Goal: Task Accomplishment & Management: Manage account settings

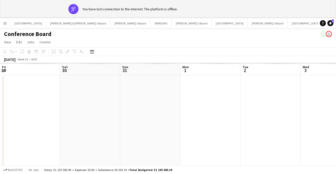
scroll to position [0, 171]
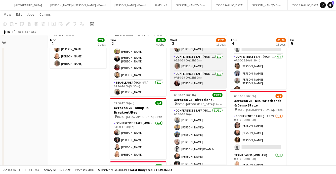
scroll to position [112, 0]
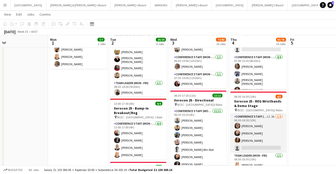
click at [251, 140] on app-card-role "Conference Staff (Mon - Fri) 1I 2A [DATE] 06:30-16:30 (10h) [PERSON_NAME] [PERS…" at bounding box center [259, 133] width 56 height 39
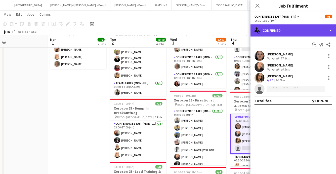
click at [325, 28] on div "single-neutral-actions-check-2 Confirmed" at bounding box center [294, 30] width 86 height 12
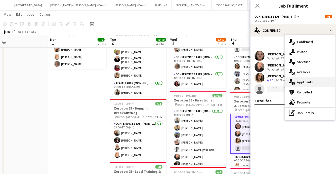
click at [311, 79] on div "single-neutral-actions-information Applicants" at bounding box center [310, 82] width 50 height 10
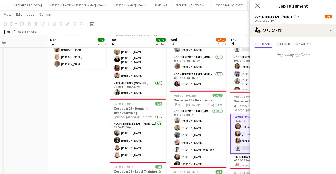
click at [259, 8] on icon "Close pop-in" at bounding box center [257, 5] width 5 height 5
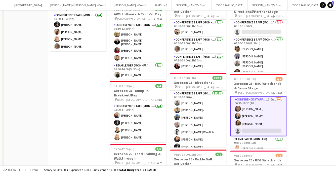
scroll to position [0, 0]
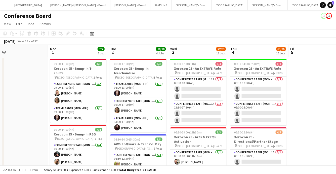
click at [8, 5] on button "Menu" at bounding box center [5, 5] width 10 height 10
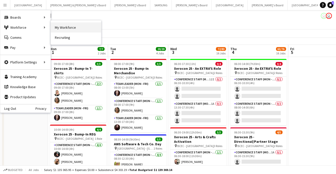
click at [71, 29] on link "My Workforce" at bounding box center [76, 27] width 50 height 10
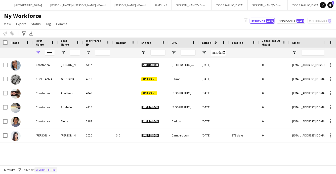
click at [56, 169] on button "Remove filters" at bounding box center [45, 170] width 23 height 6
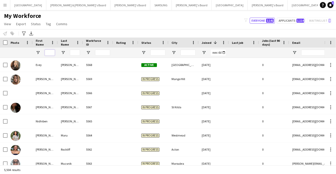
click at [46, 53] on input "First Name Filter Input" at bounding box center [50, 53] width 10 height 6
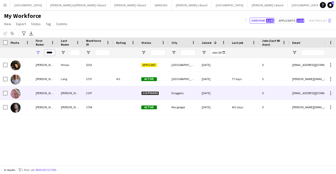
type input "*****"
click at [53, 93] on div "[PERSON_NAME]" at bounding box center [45, 93] width 25 height 14
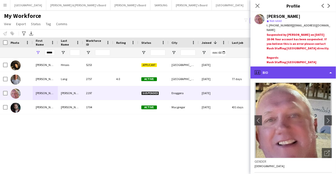
click at [310, 67] on div "profile Bio" at bounding box center [294, 72] width 86 height 12
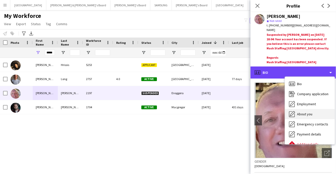
scroll to position [37, 0]
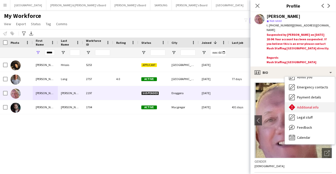
click at [306, 105] on span "Additional info" at bounding box center [308, 107] width 22 height 5
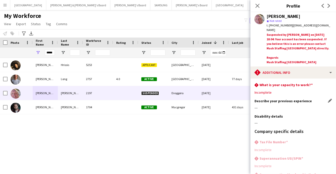
scroll to position [71, 0]
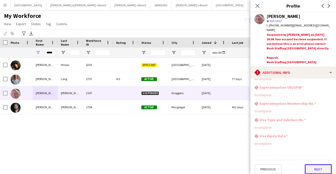
click at [317, 164] on button "Next" at bounding box center [318, 169] width 27 height 10
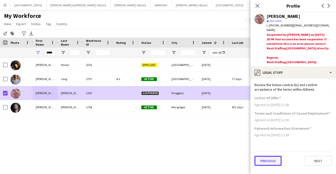
click at [269, 156] on button "Previous" at bounding box center [268, 161] width 27 height 10
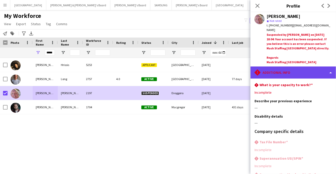
click at [305, 71] on div "rhombus-alert Additional info" at bounding box center [294, 72] width 86 height 12
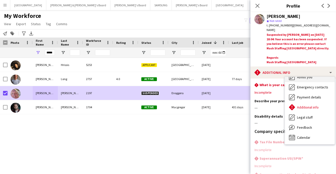
click at [303, 75] on div "About you About you" at bounding box center [310, 77] width 50 height 10
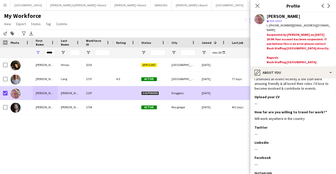
scroll to position [70, 0]
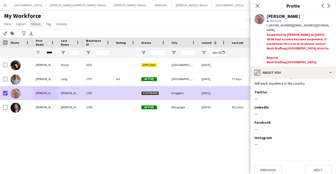
click at [34, 23] on span "Status" at bounding box center [36, 24] width 10 height 5
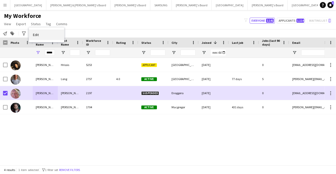
click at [38, 35] on span "Edit" at bounding box center [36, 34] width 6 height 5
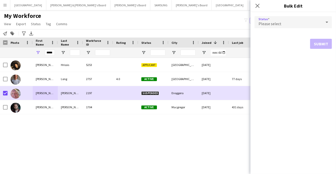
click at [321, 24] on div "Please select" at bounding box center [288, 22] width 67 height 12
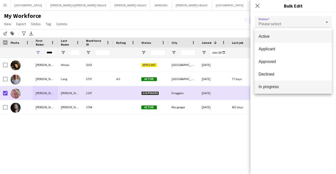
click at [282, 87] on span "In progress" at bounding box center [293, 86] width 69 height 5
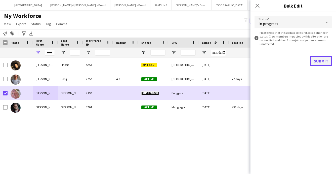
click at [322, 61] on button "Submit" at bounding box center [321, 61] width 22 height 10
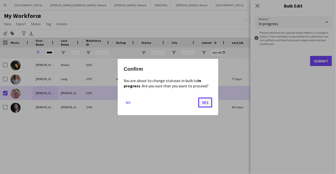
click at [206, 102] on button "Yes" at bounding box center [205, 102] width 14 height 10
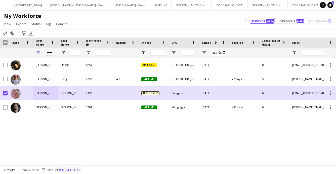
click at [74, 168] on button "Remove filters" at bounding box center [69, 170] width 23 height 6
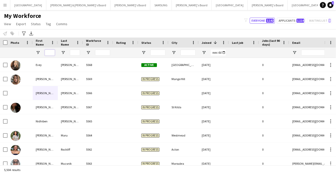
click at [47, 54] on input "First Name Filter Input" at bounding box center [50, 53] width 10 height 6
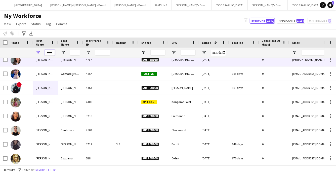
scroll to position [0, 0]
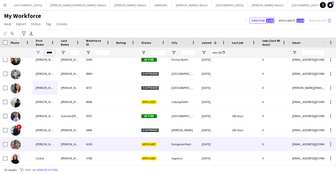
type input "*****"
click at [78, 144] on div "[PERSON_NAME]" at bounding box center [70, 144] width 25 height 14
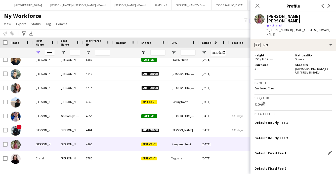
scroll to position [271, 0]
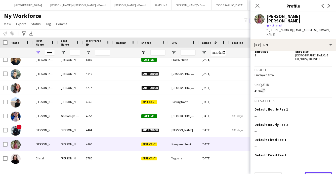
click at [313, 172] on button "Next" at bounding box center [318, 177] width 27 height 10
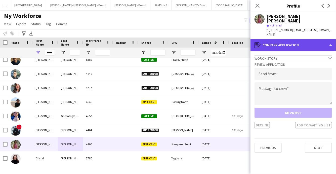
click at [325, 39] on div "register Company application" at bounding box center [294, 45] width 86 height 12
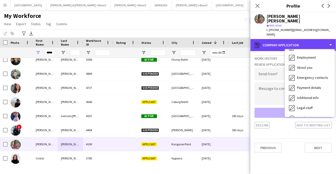
scroll to position [37, 0]
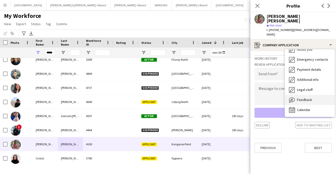
click at [302, 97] on span "Feedback" at bounding box center [304, 99] width 15 height 5
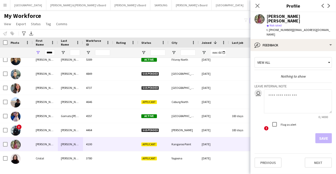
click at [271, 89] on textarea at bounding box center [298, 101] width 68 height 24
drag, startPoint x: 53, startPoint y: 52, endPoint x: 44, endPoint y: 53, distance: 9.1
click at [44, 53] on div "*****" at bounding box center [45, 53] width 25 height 10
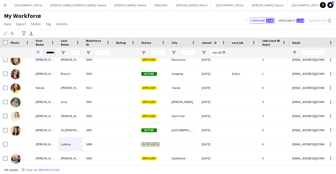
scroll to position [0, 0]
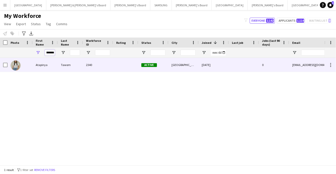
type input "********"
click at [54, 67] on div "Atapinya" at bounding box center [45, 65] width 25 height 14
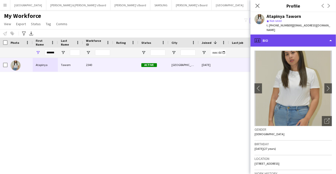
click at [307, 34] on div "profile Bio" at bounding box center [294, 40] width 86 height 12
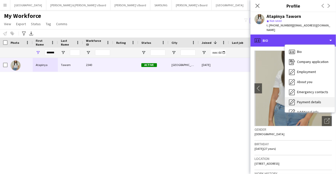
scroll to position [37, 0]
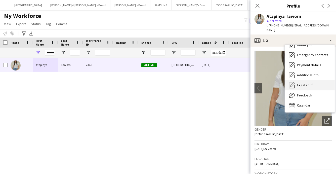
click at [308, 83] on span "Legal stuff" at bounding box center [305, 85] width 16 height 5
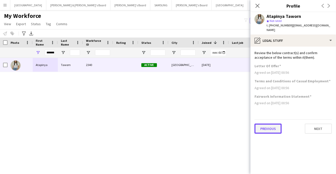
click at [271, 124] on button "Previous" at bounding box center [268, 129] width 27 height 10
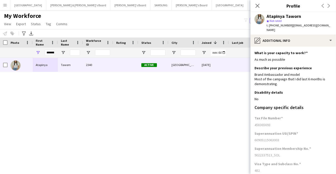
scroll to position [42, 0]
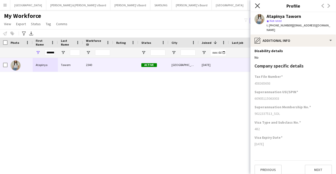
click at [259, 6] on icon at bounding box center [257, 5] width 5 height 5
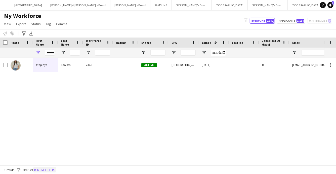
click at [47, 169] on button "Remove filters" at bounding box center [44, 170] width 23 height 6
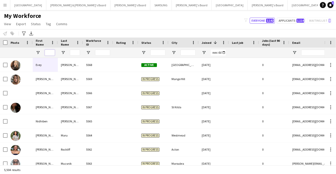
click at [51, 52] on input "First Name Filter Input" at bounding box center [50, 53] width 10 height 6
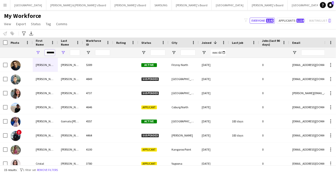
scroll to position [0, 0]
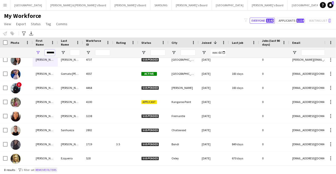
type input "*******"
click at [47, 171] on button "Remove filters" at bounding box center [45, 170] width 23 height 6
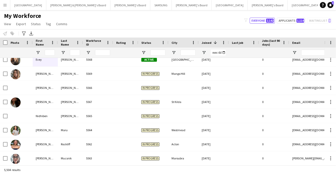
click at [47, 170] on div "5,504 results" at bounding box center [168, 169] width 336 height 9
click at [48, 51] on input "First Name Filter Input" at bounding box center [50, 53] width 10 height 6
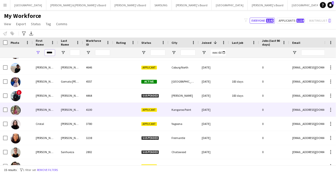
type input "*****"
click at [60, 112] on div "[PERSON_NAME]" at bounding box center [70, 110] width 25 height 14
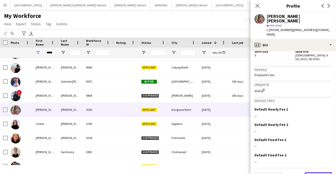
click at [320, 172] on button "Next" at bounding box center [318, 177] width 27 height 10
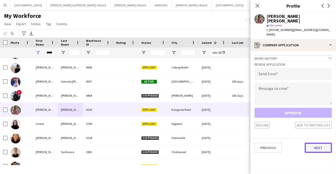
click at [317, 143] on button "Next" at bounding box center [318, 148] width 27 height 10
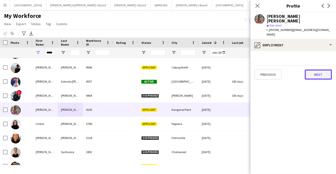
click at [321, 69] on button "Next" at bounding box center [318, 74] width 27 height 10
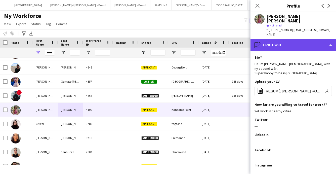
click at [320, 39] on div "pencil4 About you" at bounding box center [294, 45] width 86 height 12
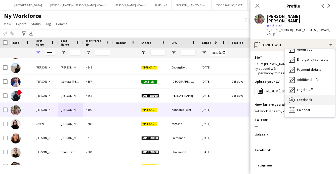
click at [305, 97] on span "Feedback" at bounding box center [304, 99] width 15 height 5
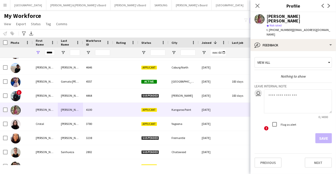
click at [274, 89] on textarea at bounding box center [298, 101] width 68 height 24
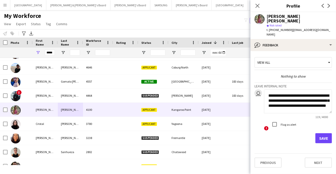
scroll to position [10, 0]
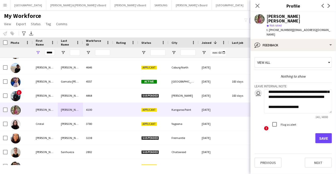
type textarea "**********"
click at [321, 133] on button "Save" at bounding box center [324, 138] width 17 height 10
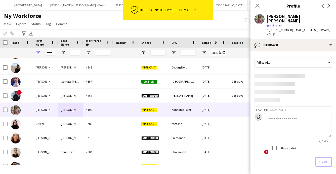
scroll to position [0, 0]
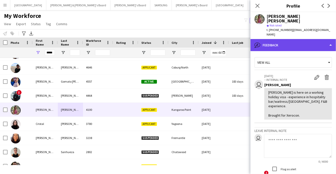
click at [312, 39] on div "bubble-pencil Feedback" at bounding box center [294, 45] width 86 height 12
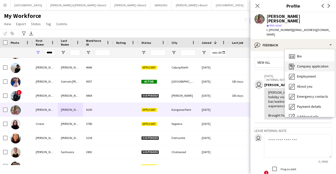
click at [308, 64] on span "Company application" at bounding box center [312, 66] width 31 height 5
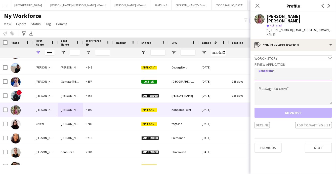
click at [260, 68] on input "email" at bounding box center [294, 74] width 78 height 13
type input "**********"
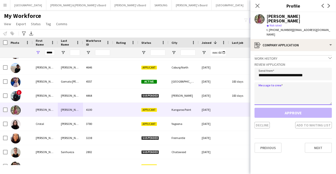
click at [273, 82] on textarea at bounding box center [294, 93] width 78 height 23
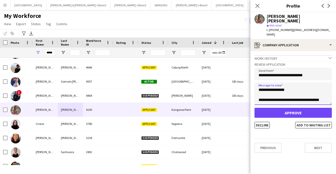
scroll to position [3, 0]
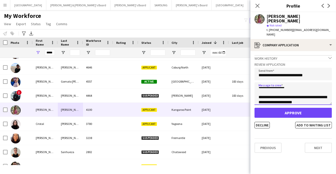
type textarea "**********"
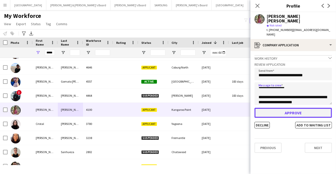
click at [298, 108] on button "Approve" at bounding box center [294, 113] width 78 height 10
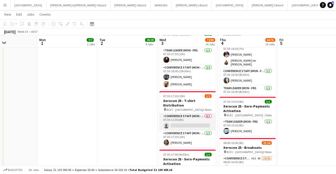
scroll to position [642, 0]
click at [183, 124] on app-card-role "Conference Staff (Mon - Fri) 0/1 07:30-11:30 (4h) single-neutral-actions" at bounding box center [188, 121] width 56 height 17
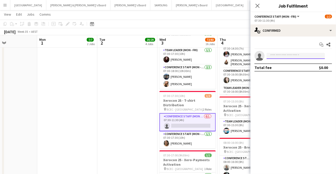
click at [273, 54] on input at bounding box center [296, 56] width 58 height 6
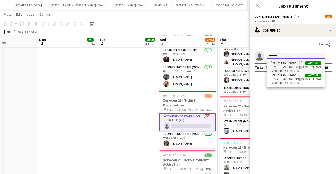
type input "*******"
click at [280, 64] on span "[PERSON_NAME] [PERSON_NAME]" at bounding box center [288, 63] width 35 height 4
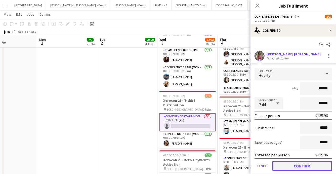
drag, startPoint x: 305, startPoint y: 165, endPoint x: 299, endPoint y: 165, distance: 6.3
click at [305, 165] on button "Confirm" at bounding box center [303, 166] width 60 height 10
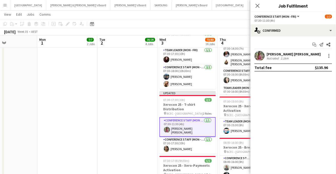
click at [203, 25] on app-toolbar "Copy Paste Paste Command V Paste with crew Command Shift V Paste linked Job [GE…" at bounding box center [168, 24] width 336 height 9
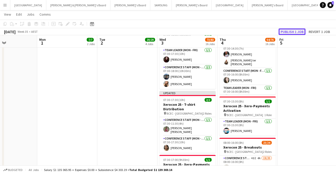
click at [294, 30] on button "Publish 1 job" at bounding box center [292, 31] width 27 height 7
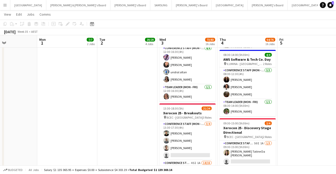
scroll to position [3, 0]
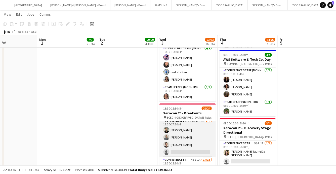
click at [184, 148] on app-card-role "Conference Staff (Mon - Fri) [DATE] 13:30-17:30 (4h) [PERSON_NAME] [PERSON_NAME…" at bounding box center [188, 137] width 56 height 39
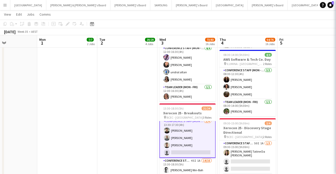
scroll to position [4, 0]
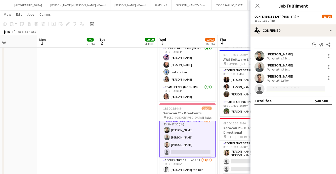
click at [275, 90] on input at bounding box center [296, 89] width 58 height 6
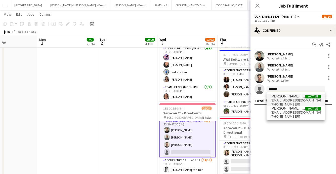
type input "*******"
click at [281, 99] on span "[EMAIL_ADDRESS][DOMAIN_NAME]" at bounding box center [296, 100] width 50 height 4
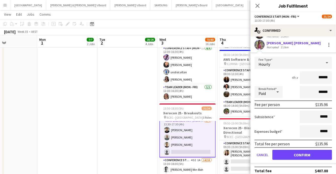
scroll to position [48, 0]
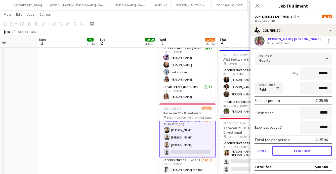
drag, startPoint x: 295, startPoint y: 147, endPoint x: 292, endPoint y: 146, distance: 3.4
click at [295, 147] on button "Confirm" at bounding box center [303, 151] width 60 height 10
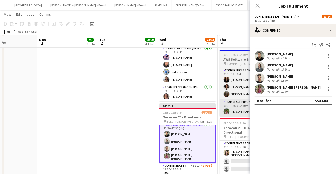
scroll to position [0, 0]
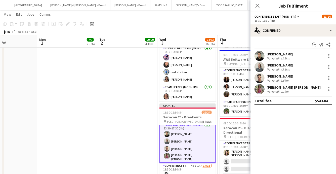
click at [195, 25] on app-toolbar "Copy Paste Paste Command V Paste with crew Command Shift V Paste linked Job [GE…" at bounding box center [168, 24] width 336 height 9
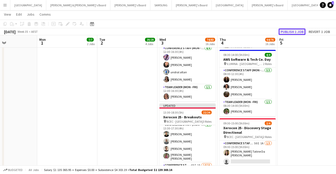
click at [291, 32] on button "Publish 1 job" at bounding box center [292, 31] width 27 height 7
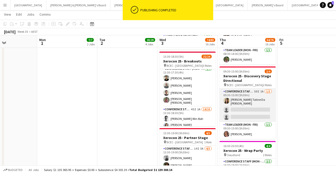
scroll to position [860, 0]
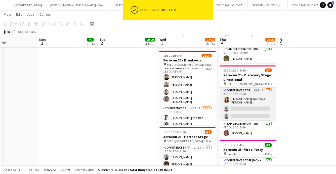
click at [244, 105] on app-card-role "Conference Staff (Mon - Fri) 50I 1A [DATE] 09:30-15:00 (5h30m) [PERSON_NAME] Ta…" at bounding box center [248, 104] width 56 height 33
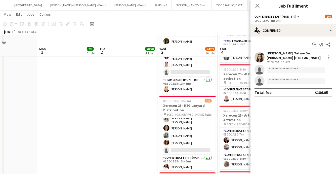
scroll to position [346, 0]
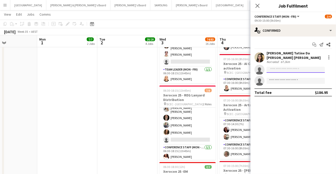
click at [279, 67] on input at bounding box center [296, 70] width 58 height 6
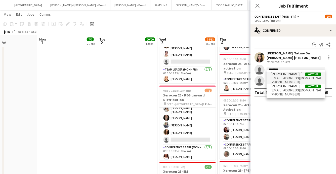
type input "********"
click at [281, 78] on span "[EMAIL_ADDRESS][DOMAIN_NAME]" at bounding box center [296, 78] width 50 height 4
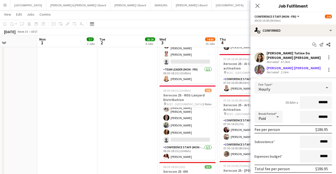
scroll to position [38, 0]
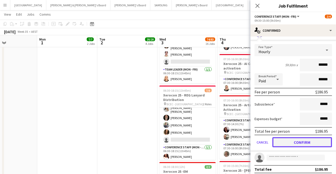
click at [296, 138] on button "Confirm" at bounding box center [303, 142] width 60 height 10
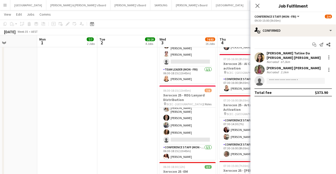
click at [242, 33] on div "[DATE] Week 35 • AEST Publish 1 job Revert 1 job" at bounding box center [168, 31] width 336 height 7
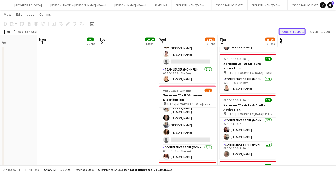
click at [288, 32] on button "Publish 1 job" at bounding box center [292, 31] width 27 height 7
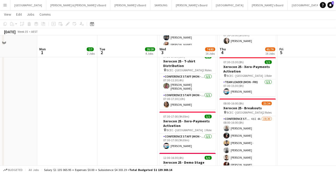
scroll to position [691, 0]
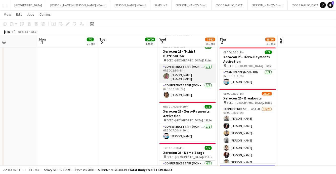
click at [166, 75] on app-user-avatar at bounding box center [167, 76] width 6 height 6
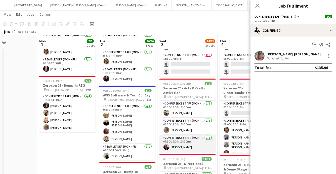
scroll to position [50, 0]
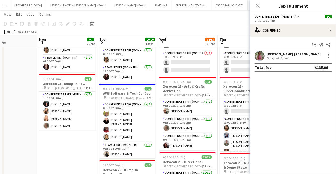
click at [261, 55] on app-user-avatar at bounding box center [260, 56] width 10 height 10
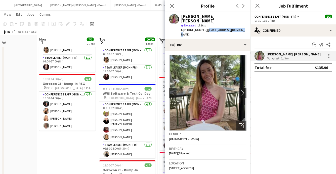
drag, startPoint x: 205, startPoint y: 26, endPoint x: 238, endPoint y: 25, distance: 33.0
click at [238, 25] on div "[PERSON_NAME] [PERSON_NAME] star Not rated 2.1km t. [PHONE_NUMBER] | [EMAIL_ADD…" at bounding box center [208, 25] width 86 height 27
copy span "[EMAIL_ADDRESS][DOMAIN_NAME]"
click at [174, 6] on icon "Close pop-in" at bounding box center [172, 5] width 5 height 5
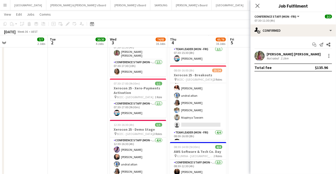
scroll to position [112, 0]
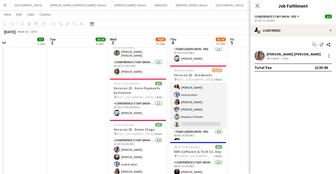
click at [178, 114] on app-user-avatar at bounding box center [177, 117] width 6 height 6
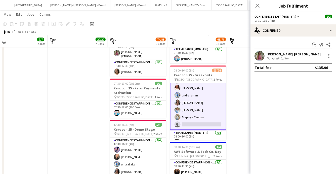
scroll to position [112, 0]
click at [177, 114] on app-user-avatar at bounding box center [178, 117] width 6 height 6
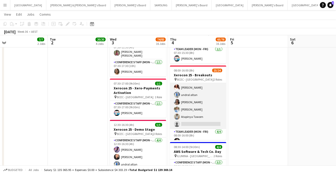
click at [176, 114] on app-user-avatar at bounding box center [177, 117] width 6 height 6
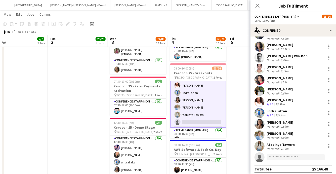
scroll to position [717, 0]
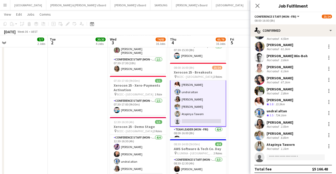
click at [261, 143] on app-user-avatar at bounding box center [260, 146] width 10 height 10
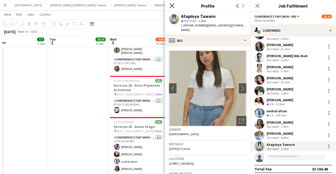
click at [172, 6] on icon at bounding box center [172, 5] width 5 height 5
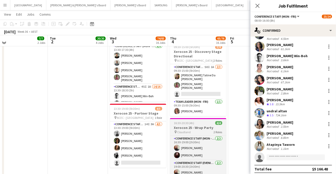
scroll to position [882, 0]
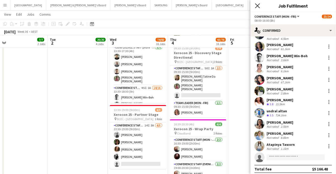
click at [258, 7] on icon "Close pop-in" at bounding box center [257, 5] width 5 height 5
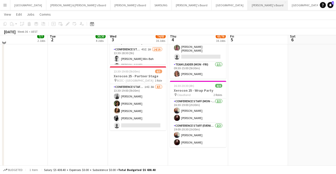
scroll to position [921, 0]
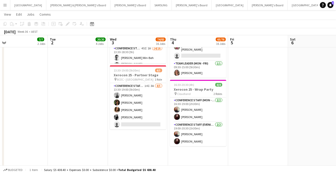
click at [4, 7] on button "Menu" at bounding box center [5, 5] width 10 height 10
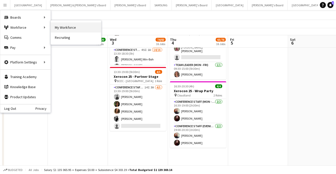
click at [68, 25] on link "My Workforce" at bounding box center [76, 27] width 50 height 10
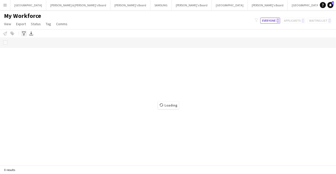
click at [23, 35] on icon at bounding box center [24, 33] width 4 height 4
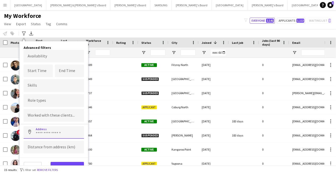
click at [43, 132] on input at bounding box center [54, 132] width 60 height 13
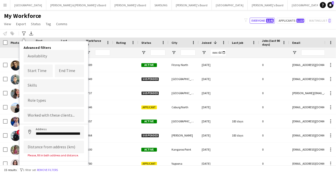
type input "**********"
click at [51, 146] on input at bounding box center [54, 147] width 60 height 13
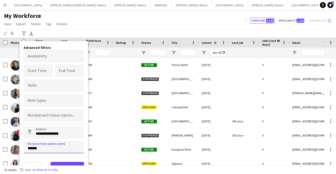
type input "******"
click at [76, 163] on button "View results" at bounding box center [67, 167] width 33 height 10
type input "**********"
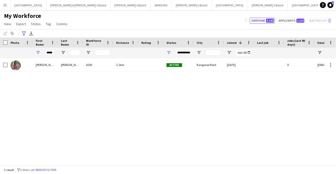
click at [47, 169] on button "Remove filters" at bounding box center [45, 170] width 23 height 6
click at [46, 168] on div "1 result filter-1 3 filters set Remove filters" at bounding box center [168, 169] width 336 height 9
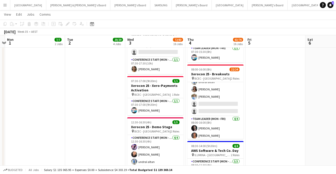
scroll to position [120, 0]
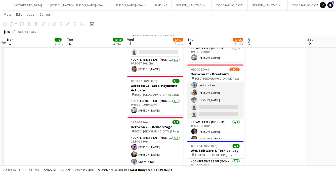
click at [214, 105] on app-card-role "Conference Staff (Mon - Fri) 48I 5A 18/20 08:00-16:00 (8h) Tyr Cobb Gabriella K…" at bounding box center [216, 40] width 56 height 157
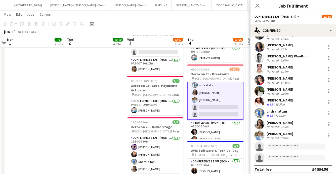
scroll to position [112, 0]
click at [275, 143] on input at bounding box center [296, 146] width 58 height 6
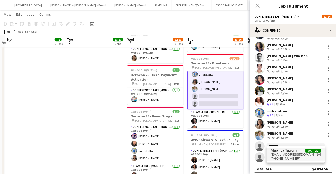
scroll to position [727, 0]
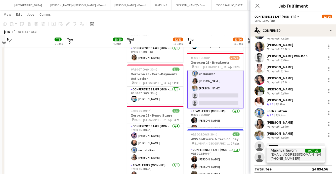
type input "********"
click at [284, 158] on span "+61435947412" at bounding box center [296, 159] width 50 height 4
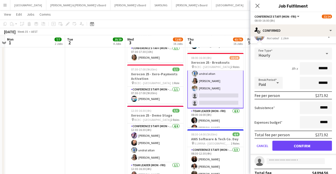
scroll to position [226, 0]
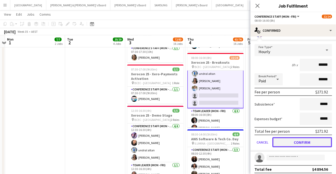
click at [298, 139] on button "Confirm" at bounding box center [303, 142] width 60 height 10
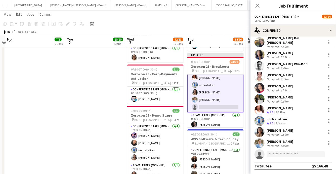
scroll to position [112, 0]
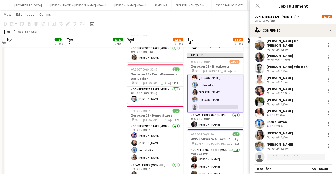
drag, startPoint x: 195, startPoint y: 28, endPoint x: 212, endPoint y: 31, distance: 17.1
click at [195, 28] on div "[DATE] Week 35 • AEST Publish 1 job Revert 1 job" at bounding box center [168, 31] width 336 height 7
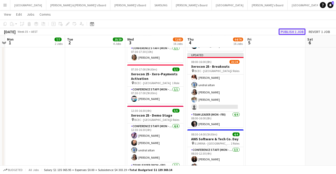
click at [293, 32] on button "Publish 1 job" at bounding box center [292, 31] width 27 height 7
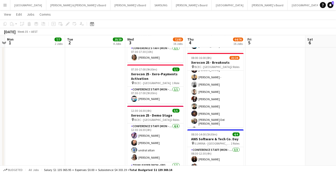
scroll to position [0, 0]
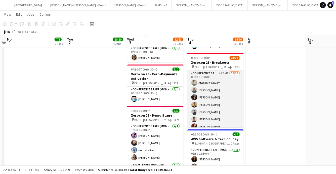
drag, startPoint x: 195, startPoint y: 82, endPoint x: 192, endPoint y: 82, distance: 3.5
click at [195, 82] on app-user-avatar at bounding box center [195, 83] width 6 height 6
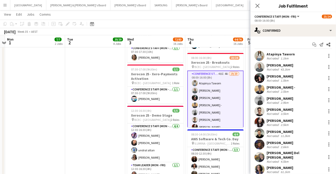
click at [261, 56] on app-user-avatar at bounding box center [260, 56] width 10 height 10
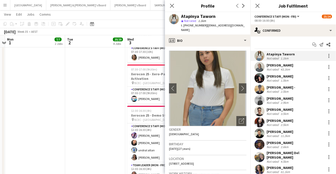
drag, startPoint x: 204, startPoint y: 26, endPoint x: 232, endPoint y: 26, distance: 28.0
click at [232, 26] on div "Atapinya Taworn star Not rated 1.1km t. +61435947412 | atapinya@msn.com" at bounding box center [208, 23] width 86 height 22
drag, startPoint x: 204, startPoint y: 26, endPoint x: 231, endPoint y: 27, distance: 27.5
click at [231, 27] on div "Atapinya Taworn star Not rated 1.1km t. +61435947412 | atapinya@msn.com" at bounding box center [208, 23] width 86 height 22
copy span "[EMAIL_ADDRESS][DOMAIN_NAME]"
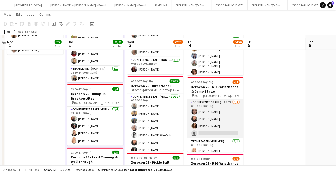
scroll to position [128, 0]
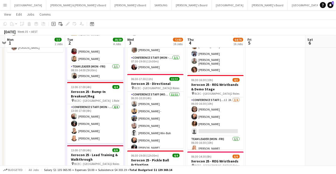
click at [6, 6] on app-icon "Menu" at bounding box center [5, 5] width 4 height 4
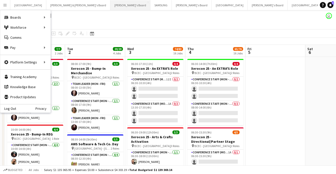
scroll to position [0, 175]
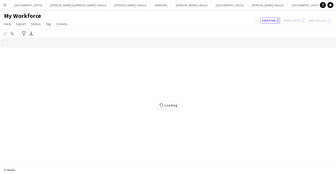
drag, startPoint x: 295, startPoint y: 4, endPoint x: 292, endPoint y: 5, distance: 2.6
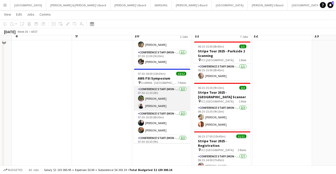
scroll to position [59, 0]
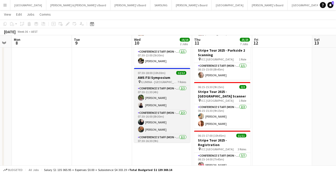
click at [158, 78] on h3 "AWS FSI Symposium" at bounding box center [162, 77] width 56 height 5
